Goal: Transaction & Acquisition: Purchase product/service

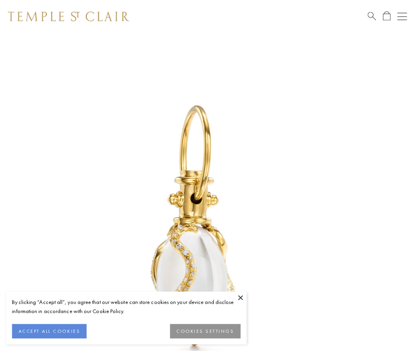
scroll to position [13, 0]
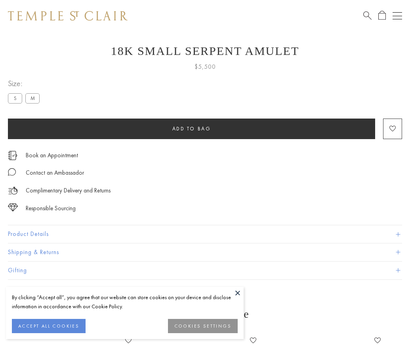
click at [191, 129] on span "Add to bag" at bounding box center [191, 128] width 39 height 7
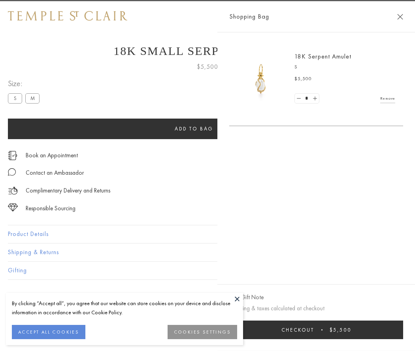
click at [322, 330] on button "Checkout $5,500" at bounding box center [317, 330] width 174 height 19
